Goal: Find specific page/section: Find specific page/section

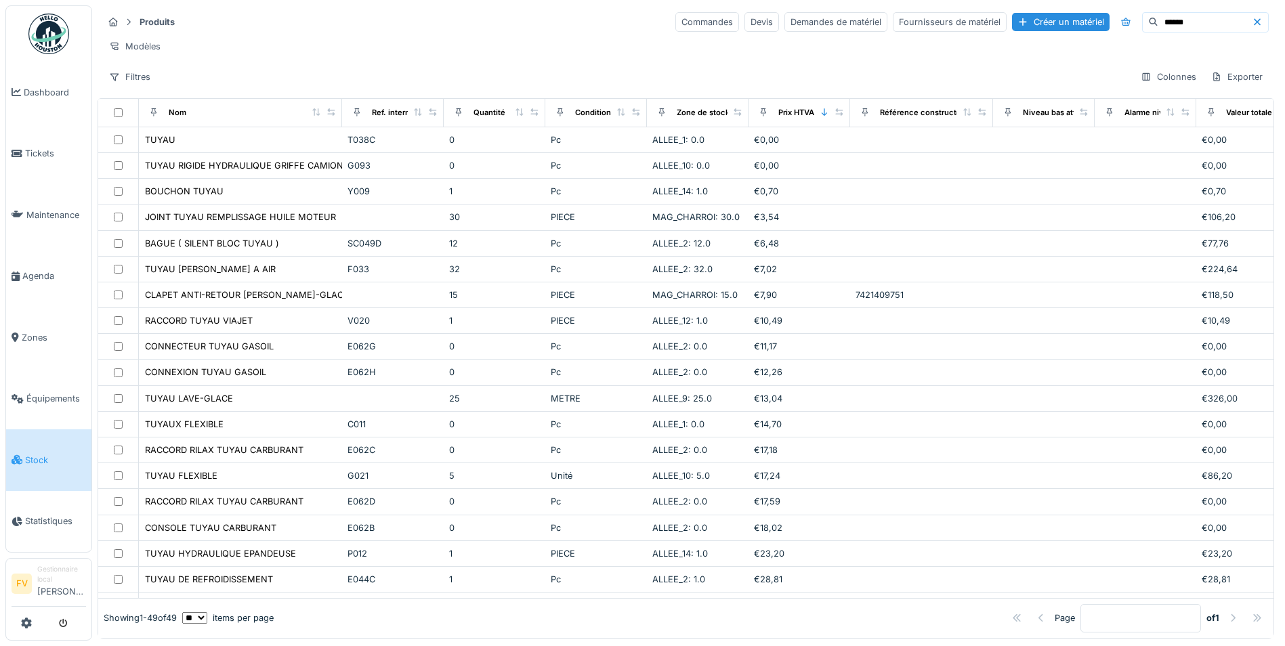
scroll to position [827, 0]
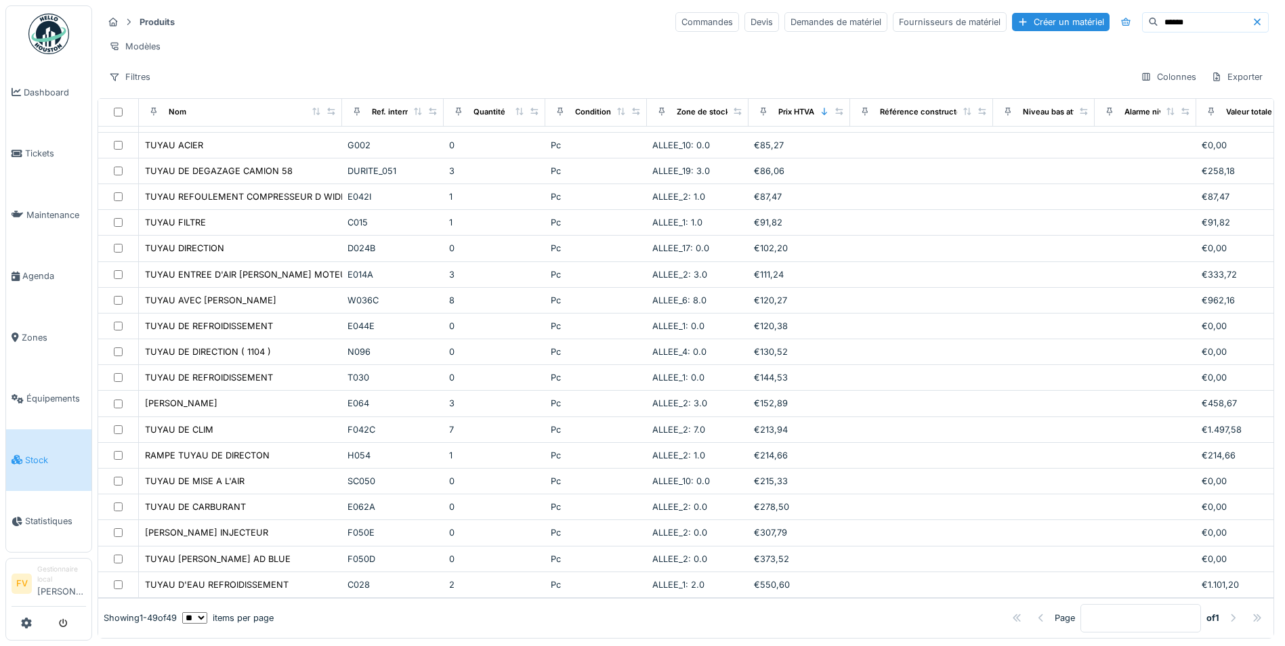
drag, startPoint x: 1156, startPoint y: 16, endPoint x: 1057, endPoint y: 11, distance: 99.0
click at [1057, 11] on div "Produits Commandes Devis Demandes de matériel Fournisseurs de matériel Créer un…" at bounding box center [686, 22] width 1166 height 22
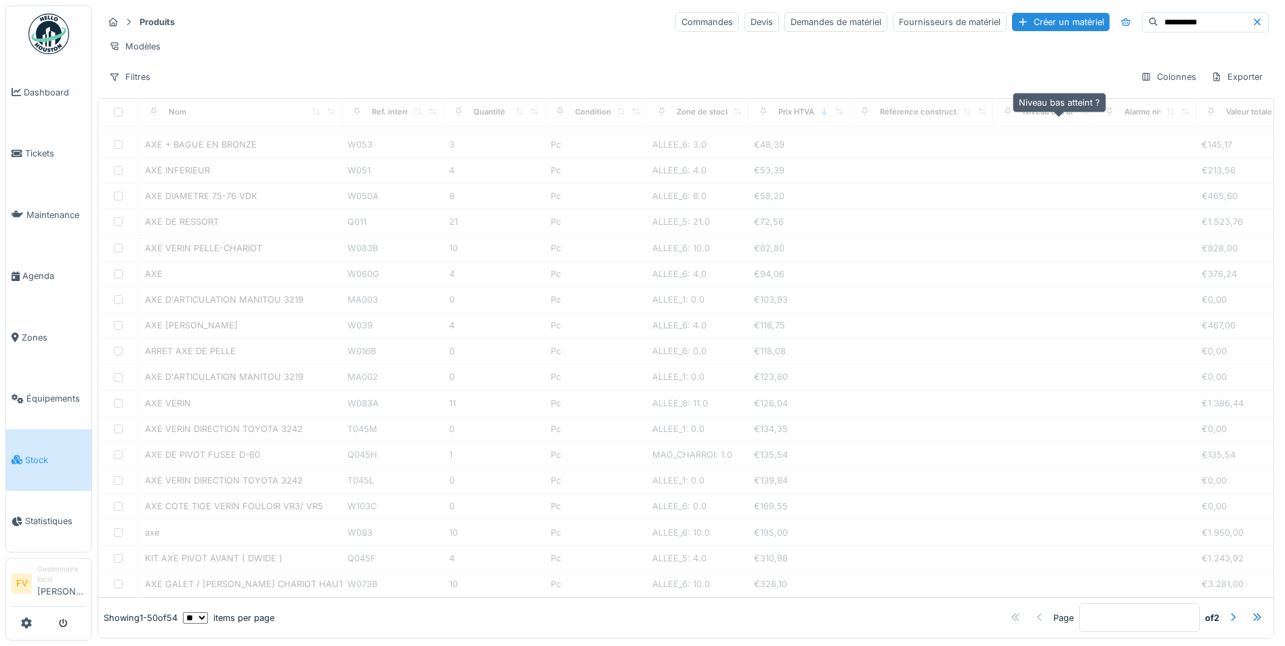
scroll to position [0, 0]
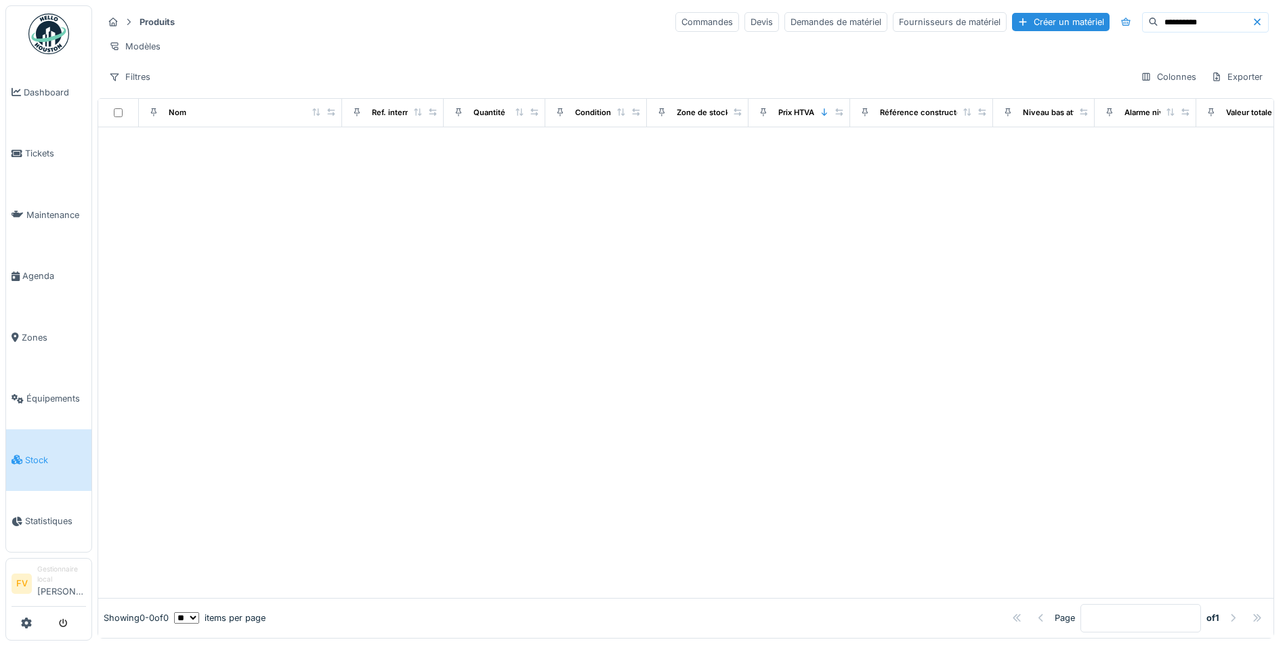
click at [1158, 26] on input "*********" at bounding box center [1204, 22] width 93 height 19
type input "*"
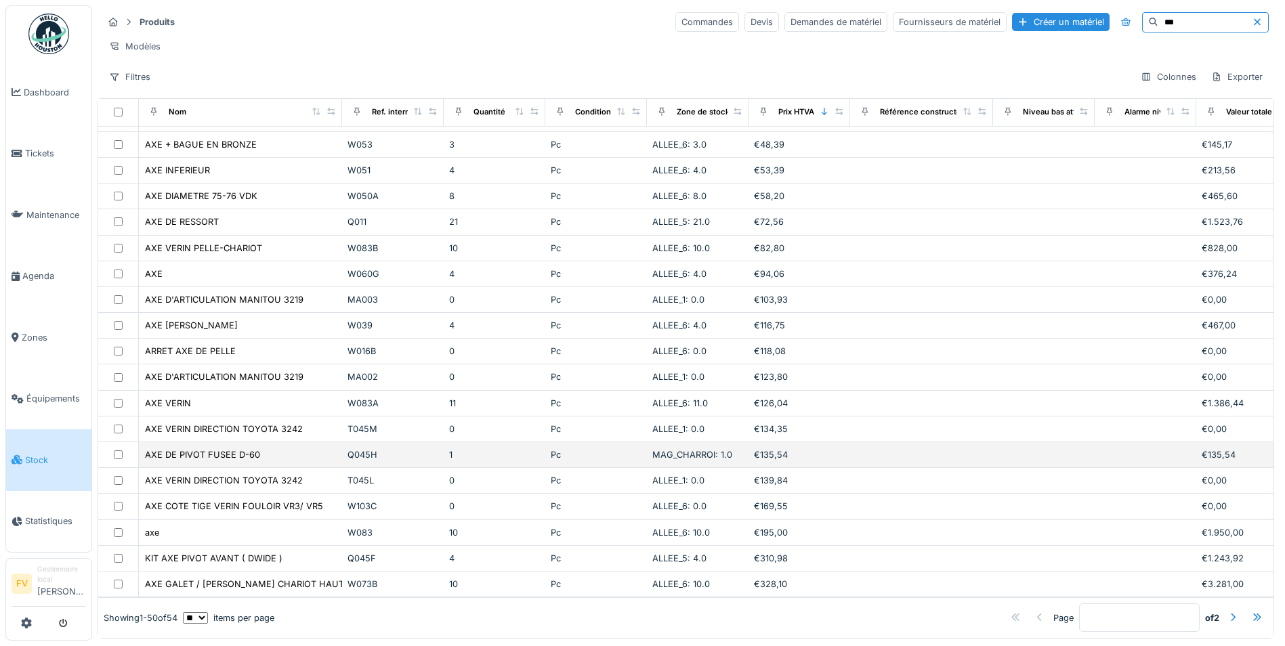
scroll to position [8, 0]
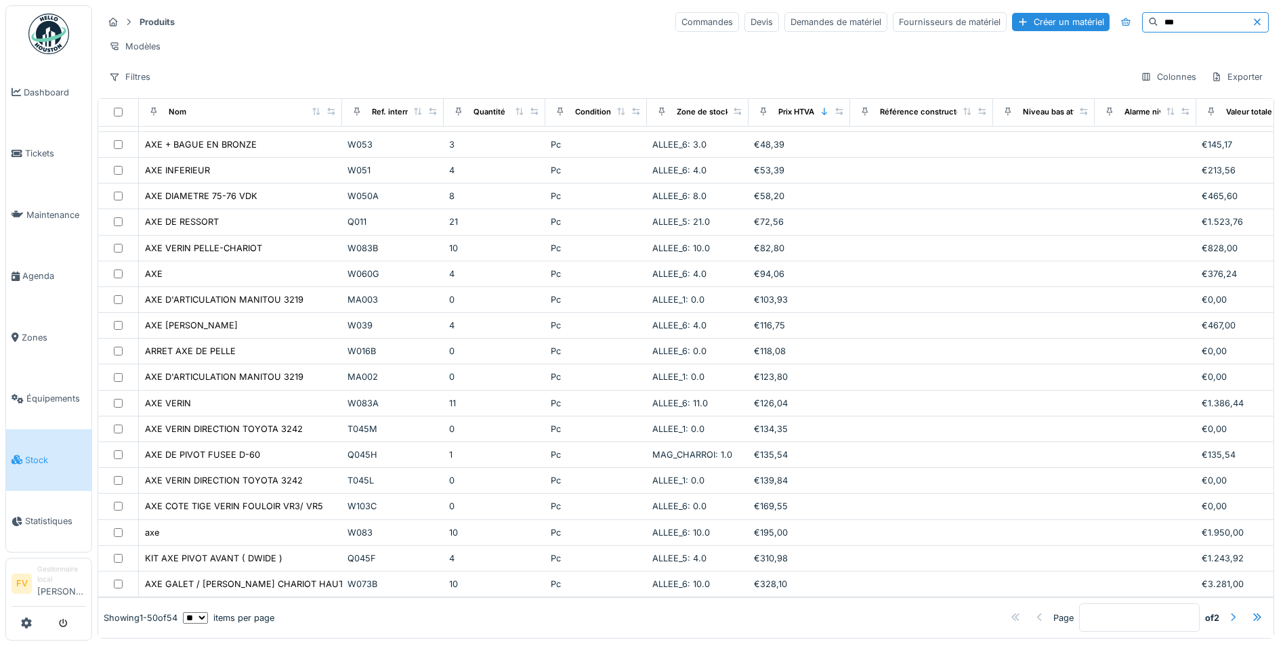
type input "***"
click at [1227, 612] on div at bounding box center [1232, 618] width 11 height 13
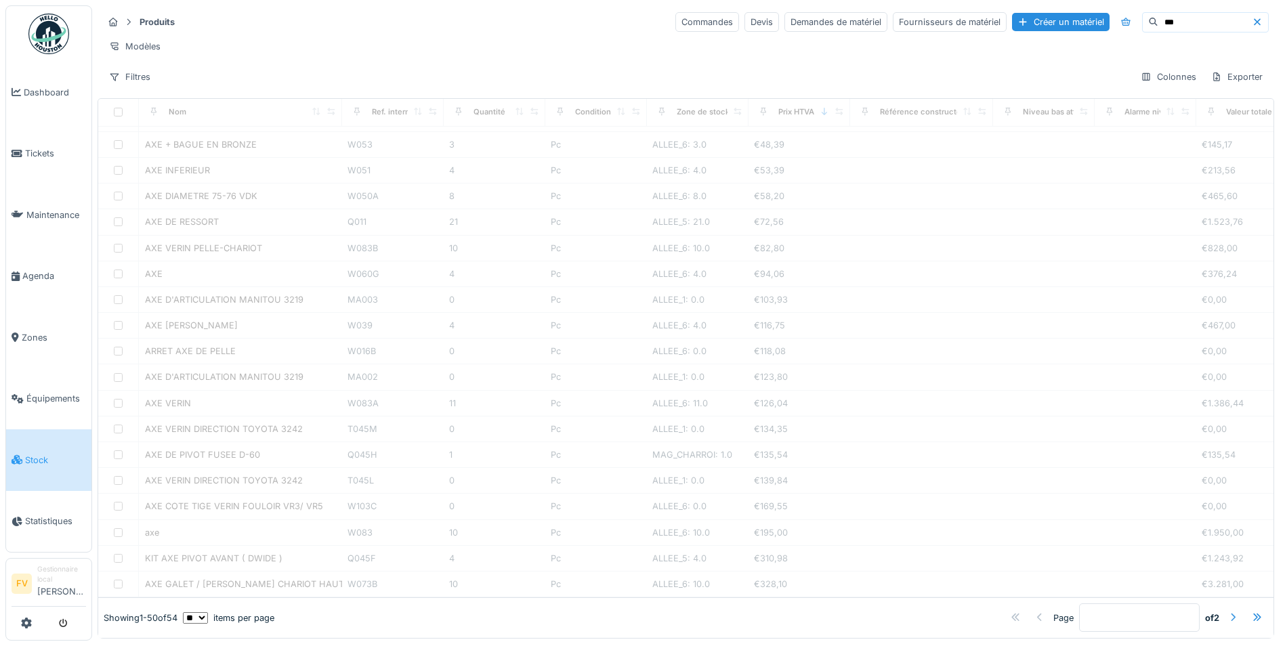
type input "*"
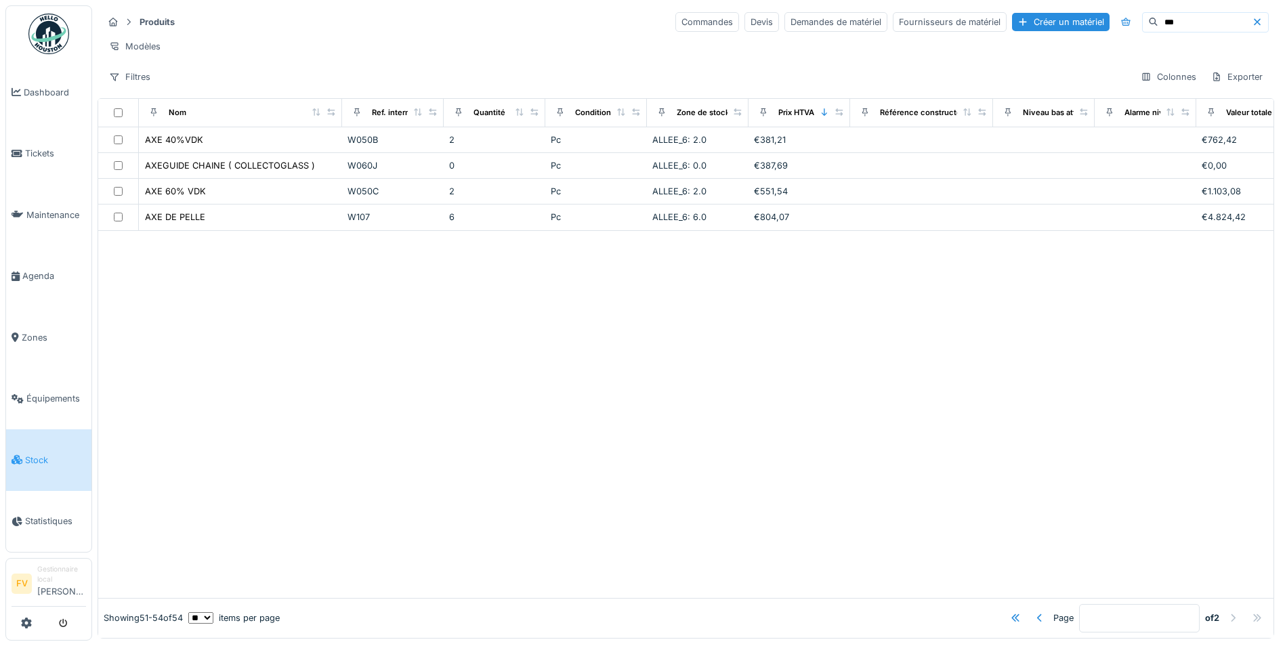
click at [375, 291] on div at bounding box center [685, 414] width 1175 height 367
drag, startPoint x: 1140, startPoint y: 24, endPoint x: 1079, endPoint y: 8, distance: 62.9
click at [1082, 9] on div "Produits Commandes Devis Demandes de matériel Fournisseurs de matériel Créer un…" at bounding box center [686, 48] width 1176 height 87
type input "*****"
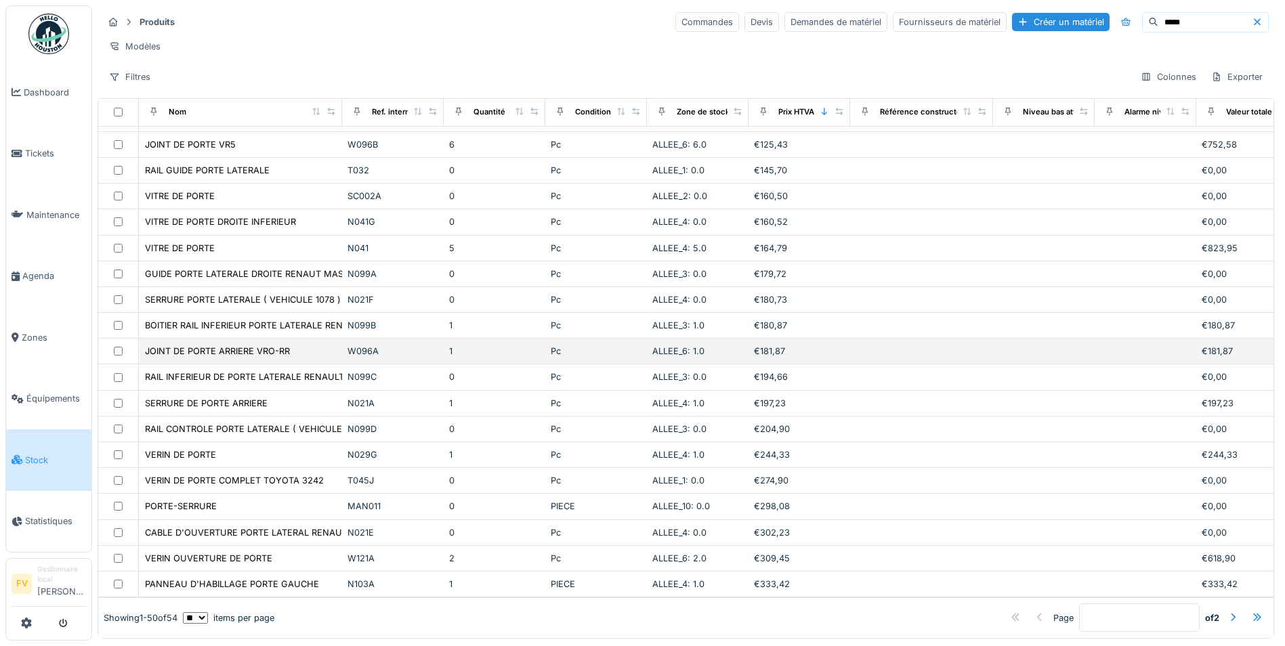
scroll to position [8, 0]
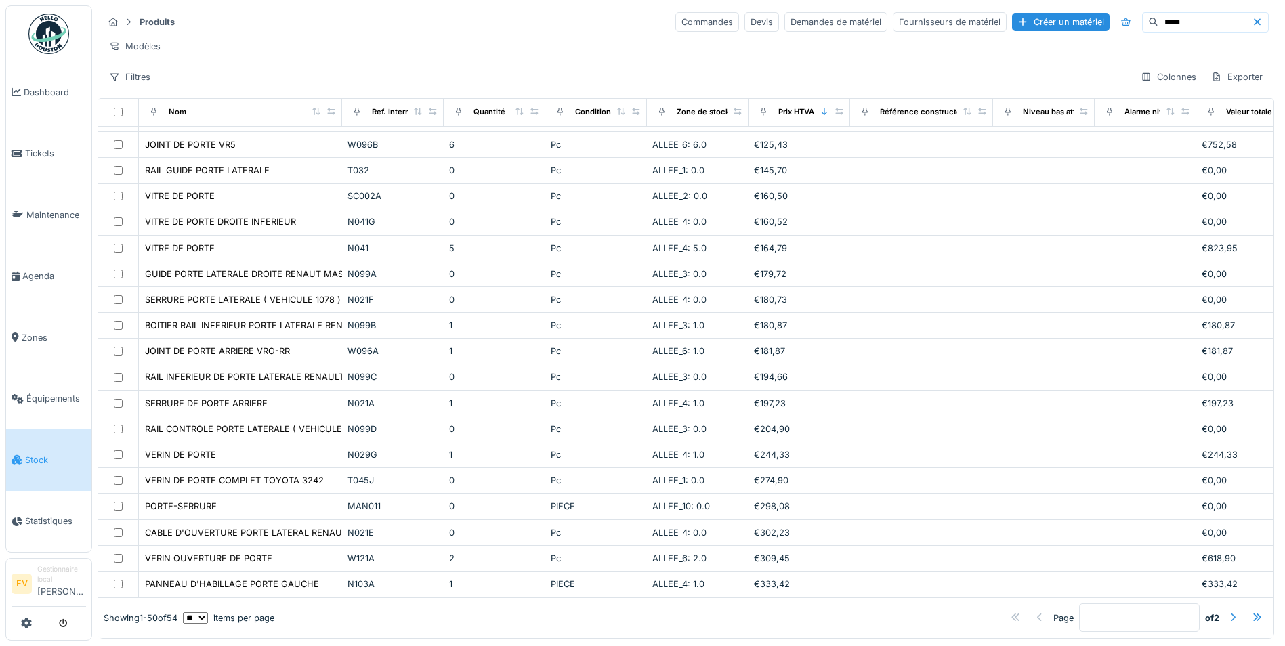
click at [1227, 612] on div at bounding box center [1232, 618] width 11 height 13
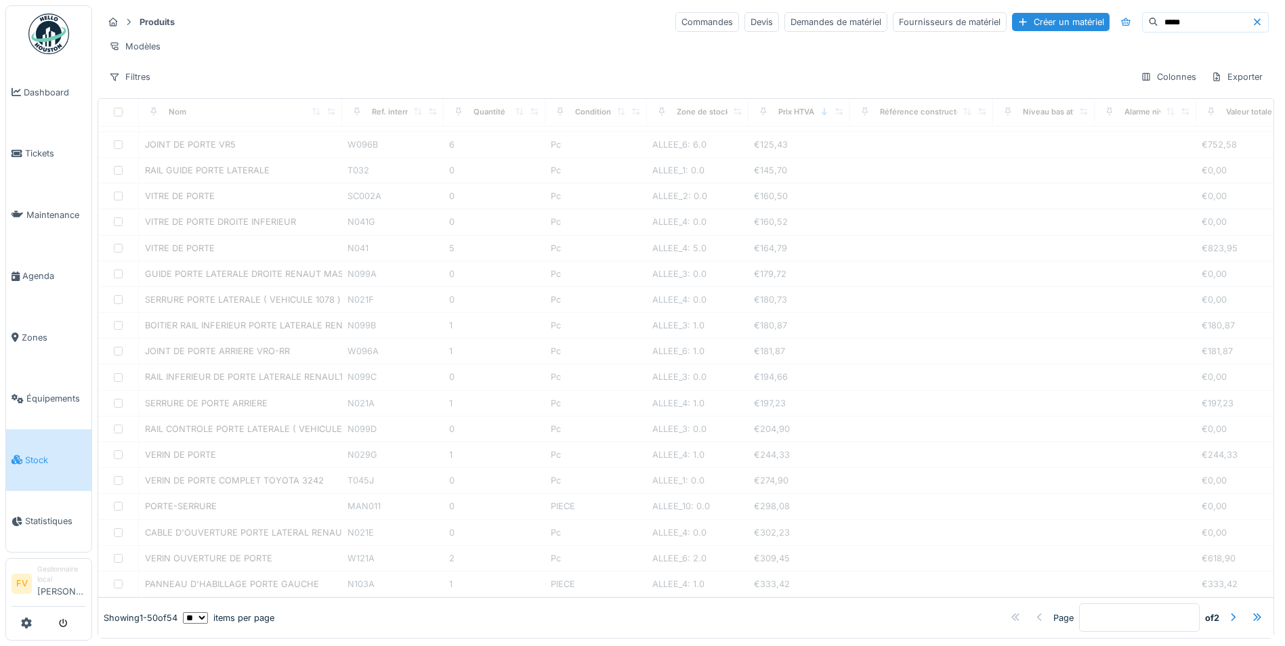
type input "*"
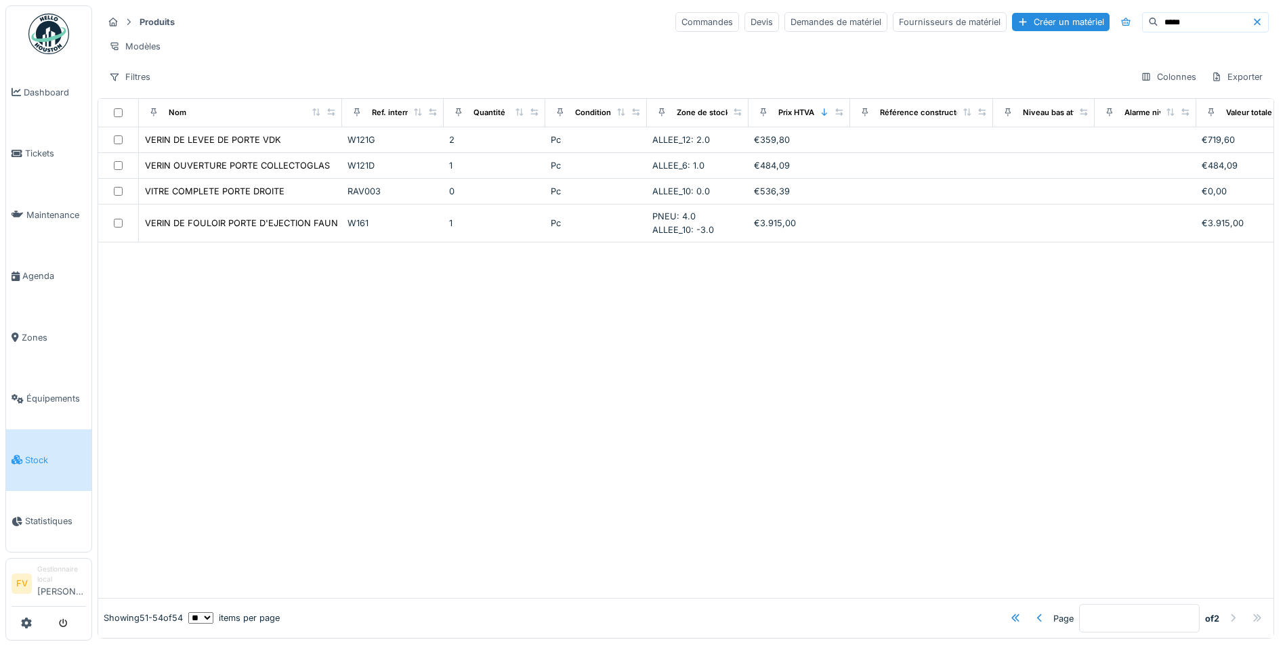
scroll to position [0, 0]
